Goal: Check status: Check status

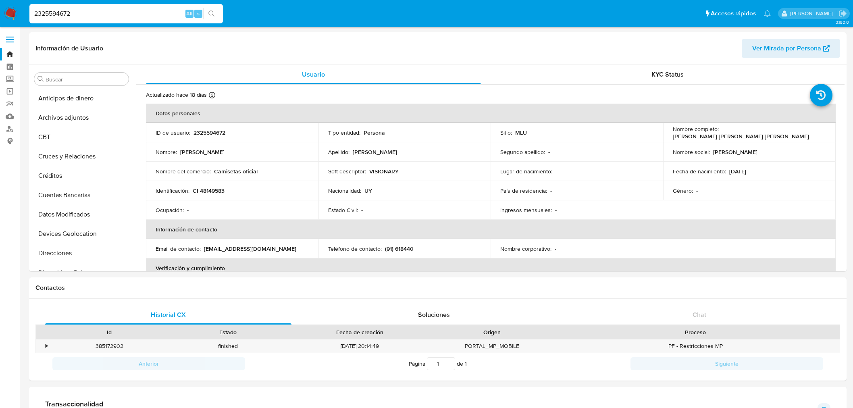
select select "10"
click at [62, 8] on input "2325594672" at bounding box center [126, 13] width 194 height 10
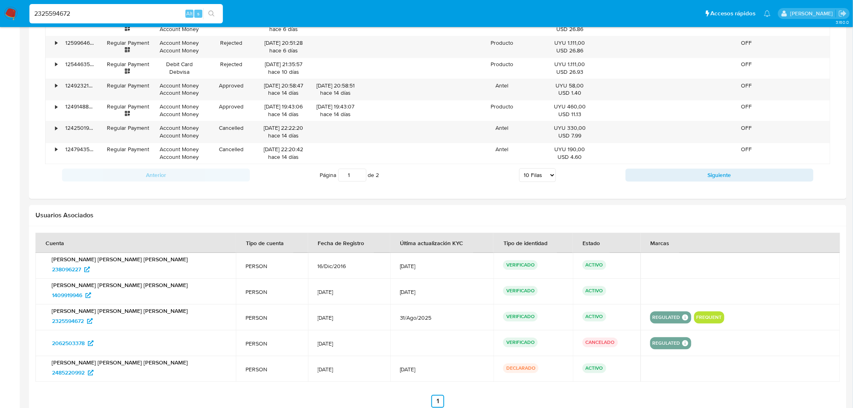
scroll to position [360, 0]
type input "208254675"
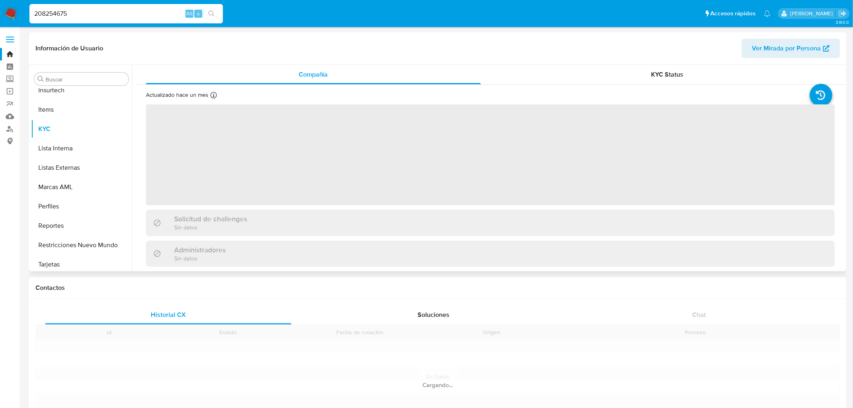
scroll to position [360, 0]
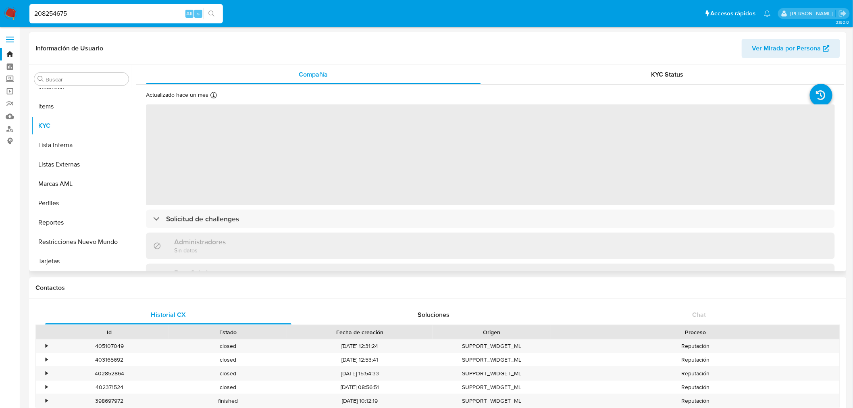
select select "10"
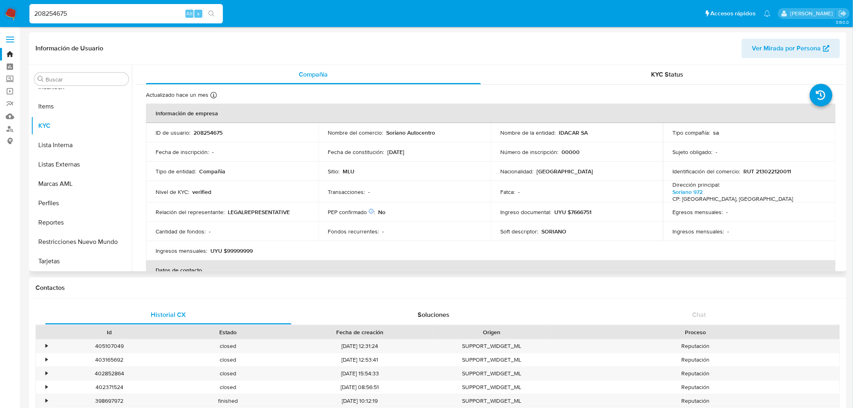
click at [658, 63] on div "Información de Usuario Ver Mirada por Persona" at bounding box center [438, 48] width 818 height 33
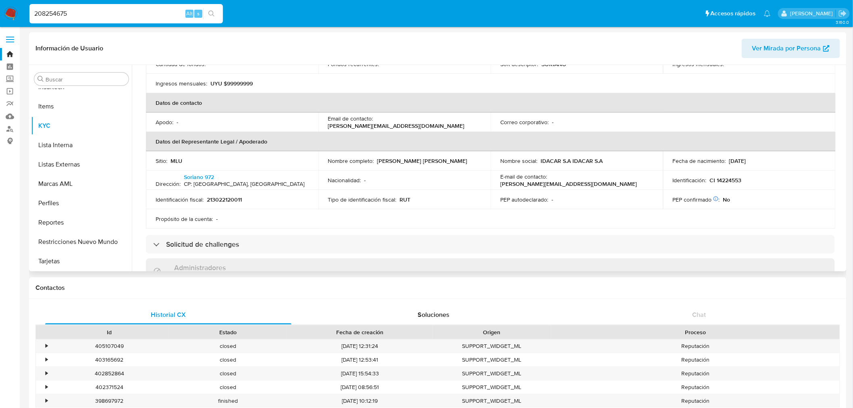
scroll to position [224, 0]
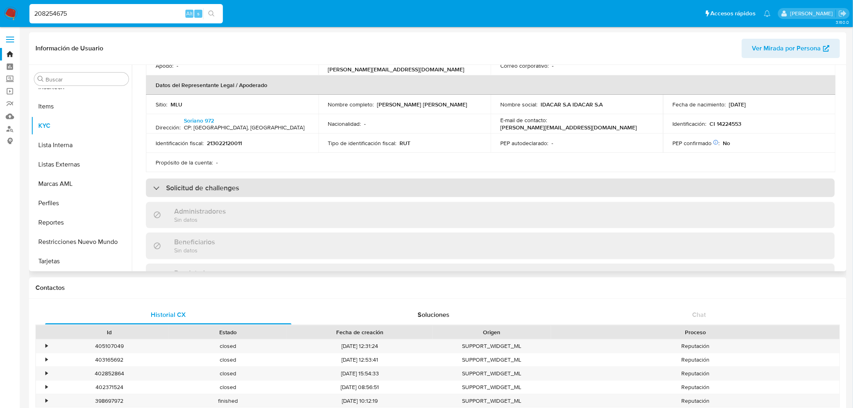
click at [444, 196] on div "Solicitud de challenges" at bounding box center [490, 188] width 689 height 19
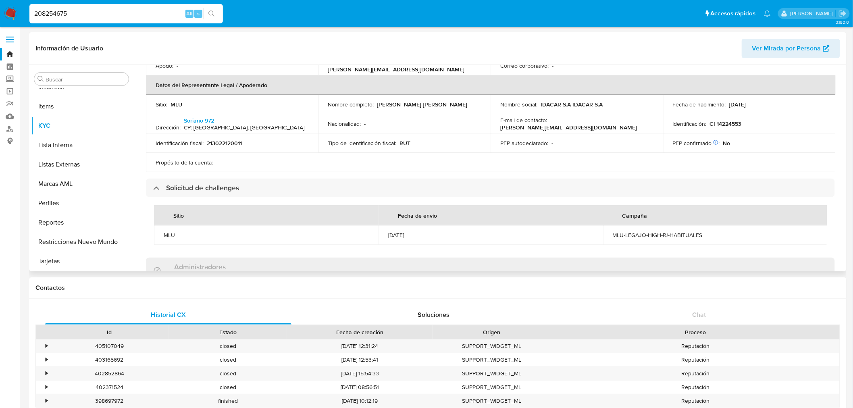
scroll to position [0, 0]
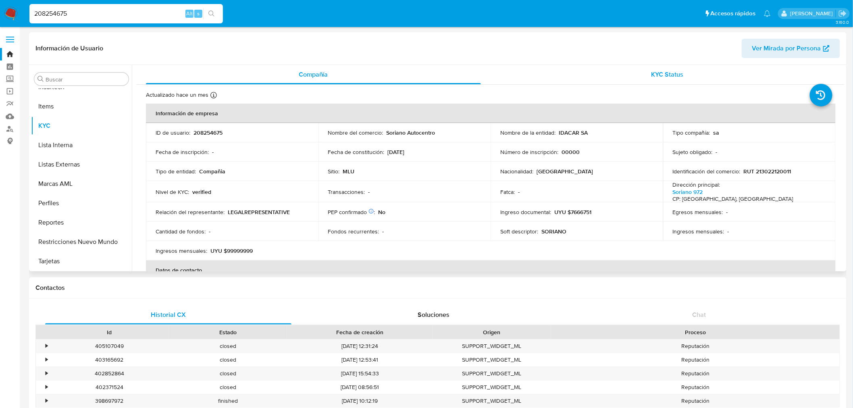
click at [639, 72] on div "KYC Status" at bounding box center [667, 74] width 335 height 19
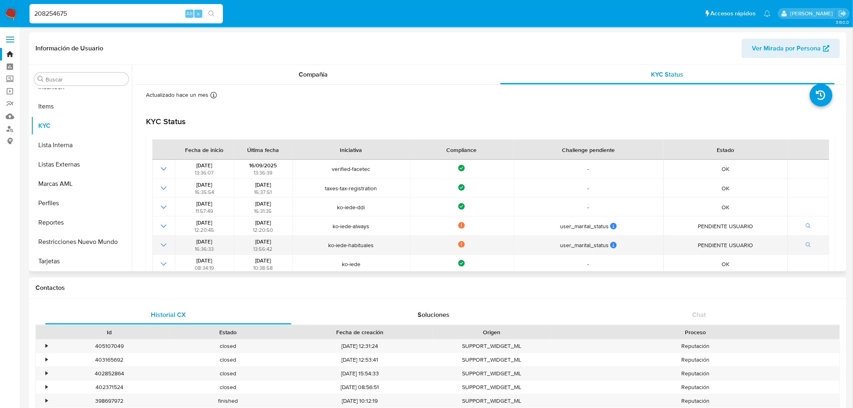
drag, startPoint x: 311, startPoint y: 163, endPoint x: 624, endPoint y: 252, distance: 325.6
click at [624, 252] on tbody "[DATE] 13:36:07 [DATE] 13:36:39 verified-facetec Compliance - OK [DATE] 16:35:5…" at bounding box center [490, 236] width 677 height 152
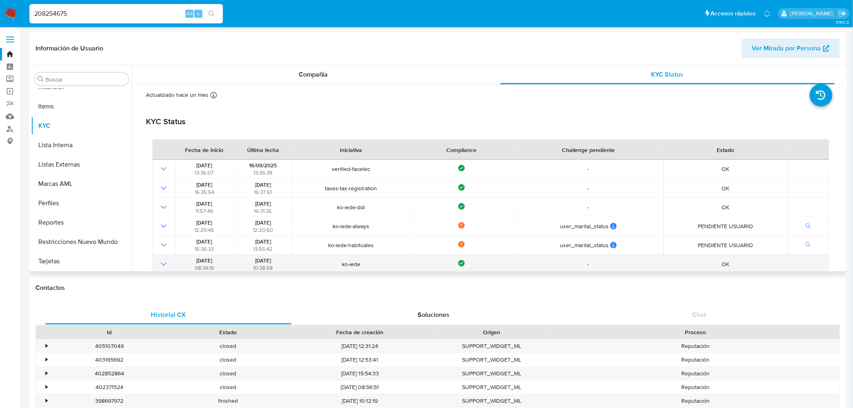
click at [644, 260] on div "-" at bounding box center [588, 263] width 145 height 7
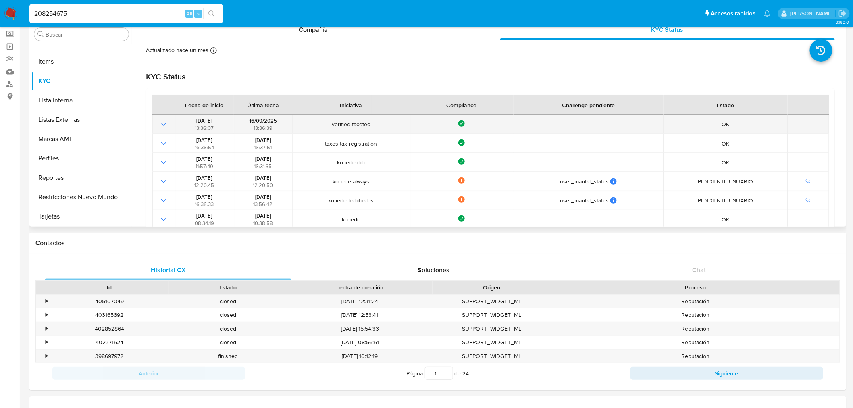
click at [160, 127] on icon "Mostrar operación" at bounding box center [164, 124] width 10 height 10
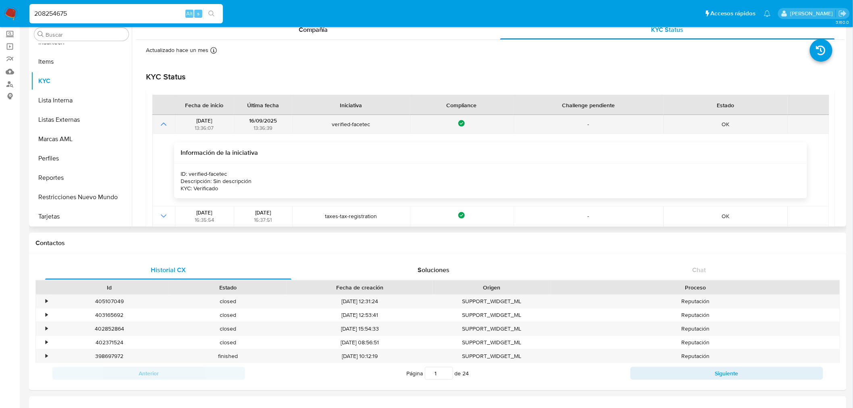
click at [160, 127] on icon "Mostrar operación" at bounding box center [164, 124] width 10 height 10
